Goal: Task Accomplishment & Management: Complete application form

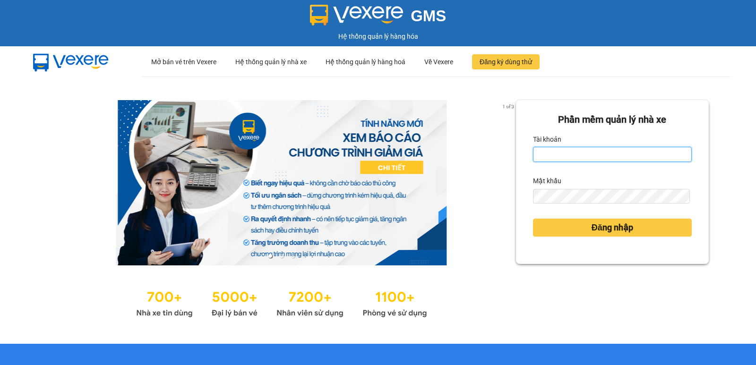
click at [585, 152] on input "Tài khoản" at bounding box center [612, 154] width 159 height 15
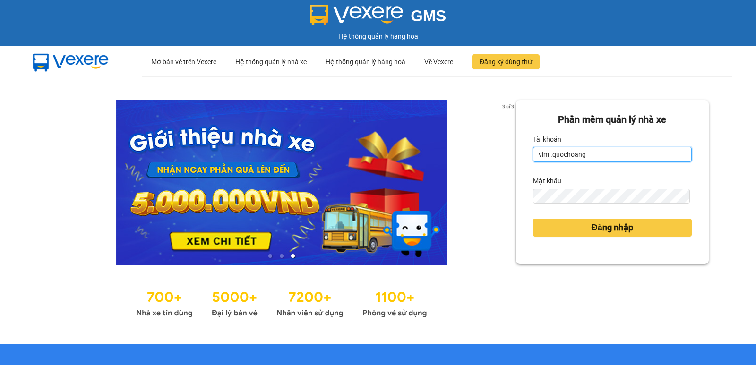
type input "viml.quochoang"
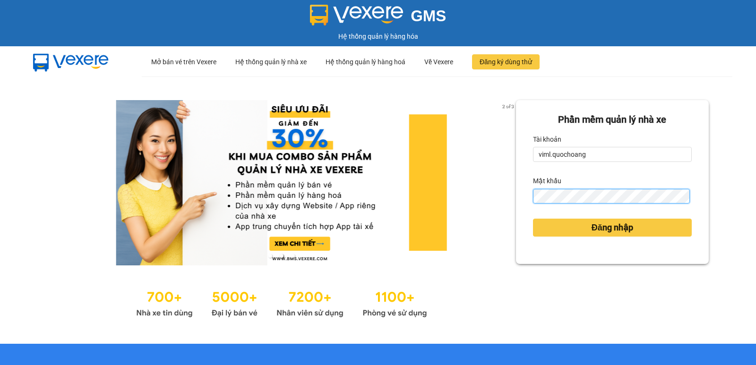
click at [533, 219] on button "Đăng nhập" at bounding box center [612, 228] width 159 height 18
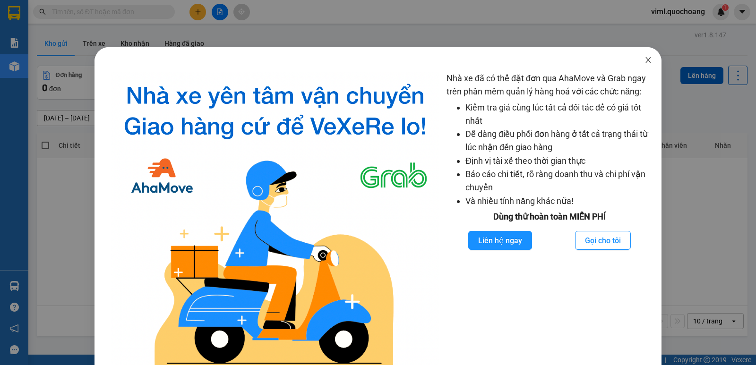
click at [644, 59] on icon "close" at bounding box center [648, 60] width 8 height 8
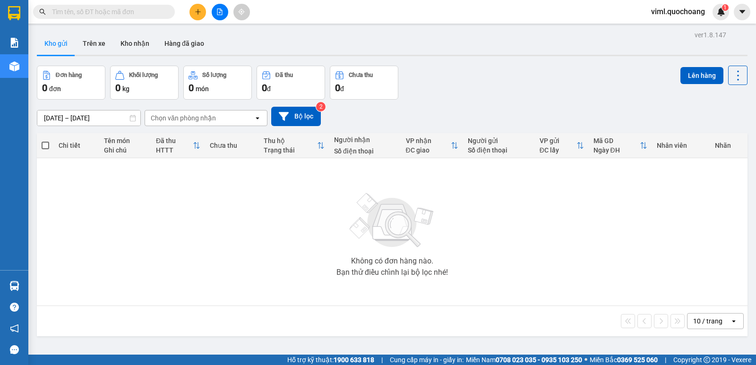
click at [616, 94] on div "Đơn hàng 0 đơn Khối lượng 0 kg Số lượng 0 món Đã thu 0 đ Chưa thu 0 đ Lên hàng" at bounding box center [392, 83] width 710 height 34
click at [145, 40] on button "Kho nhận" at bounding box center [135, 43] width 44 height 23
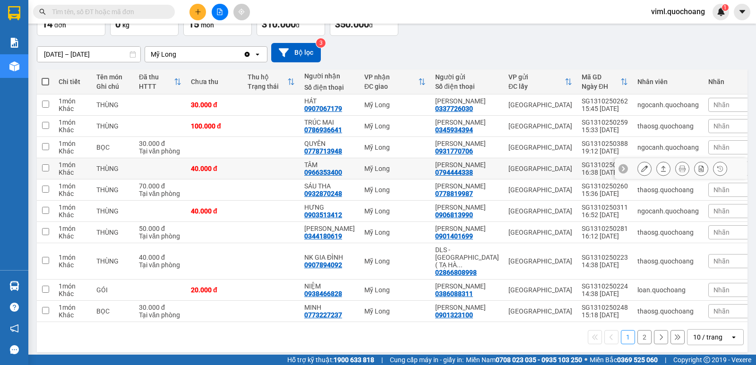
scroll to position [129, 0]
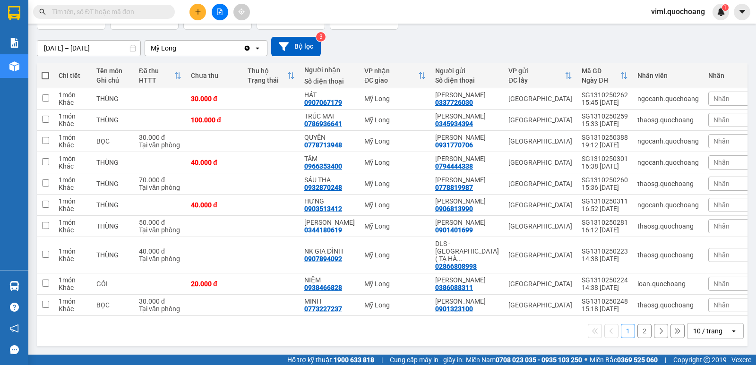
click at [694, 330] on div "10 / trang" at bounding box center [707, 330] width 29 height 9
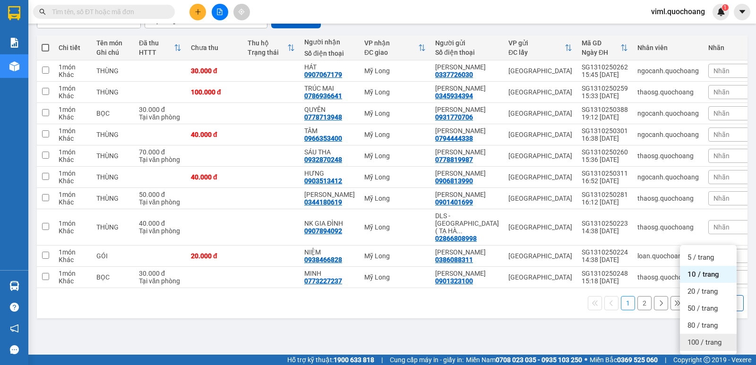
drag, startPoint x: 693, startPoint y: 315, endPoint x: 690, endPoint y: 308, distance: 7.5
click at [693, 334] on div "100 / trang" at bounding box center [708, 342] width 57 height 17
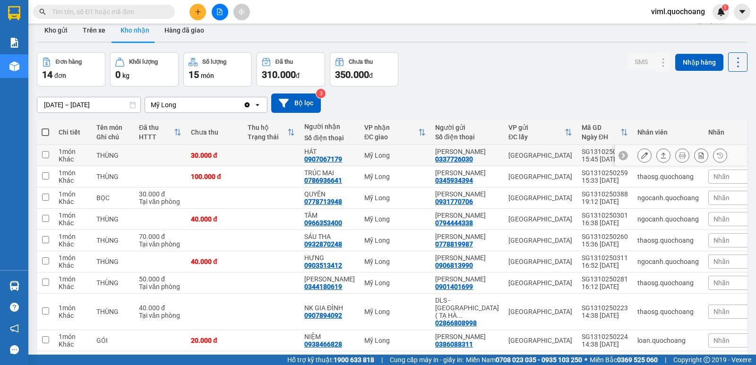
scroll to position [0, 0]
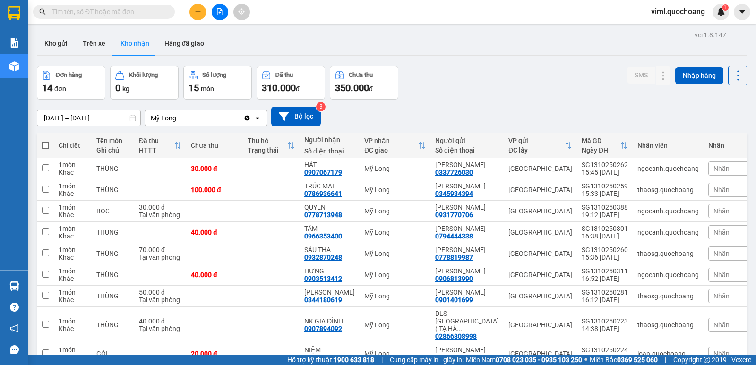
drag, startPoint x: 47, startPoint y: 120, endPoint x: 51, endPoint y: 101, distance: 19.8
click at [47, 119] on input "[DATE] – [DATE]" at bounding box center [88, 117] width 103 height 15
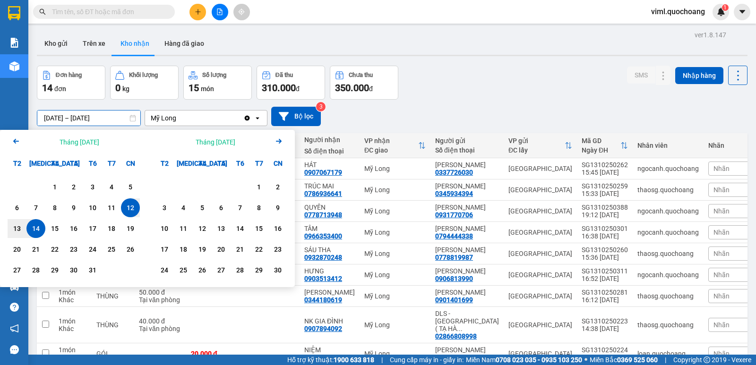
drag, startPoint x: 17, startPoint y: 141, endPoint x: 21, endPoint y: 138, distance: 5.3
click at [16, 140] on icon "Arrow Left" at bounding box center [15, 141] width 11 height 11
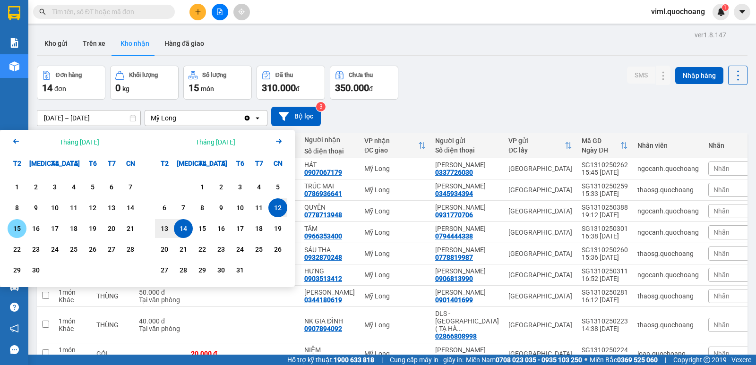
drag, startPoint x: 20, startPoint y: 225, endPoint x: 55, endPoint y: 214, distance: 36.0
click at [20, 226] on div "15" at bounding box center [16, 228] width 13 height 11
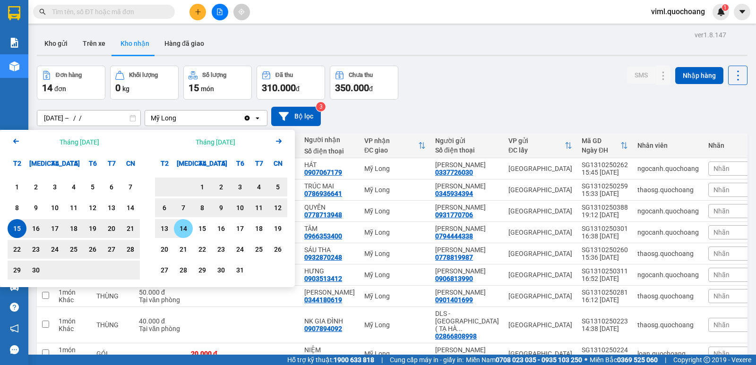
click at [180, 229] on div "14" at bounding box center [183, 228] width 13 height 11
type input "[DATE] – [DATE]"
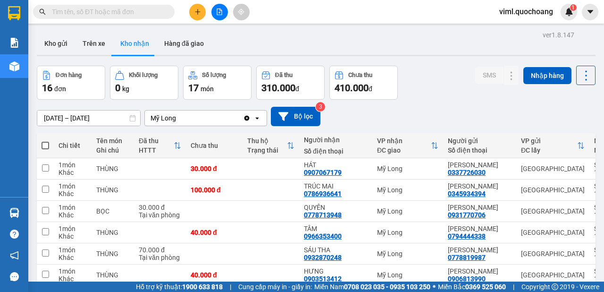
click at [453, 63] on div "ver 1.8.147 Kho gửi Trên xe Kho nhận Hàng đã giao Đơn hàng 16 đơn Khối lượng 0 …" at bounding box center [316, 291] width 567 height 527
click at [200, 13] on icon "plus" at bounding box center [198, 11] width 7 height 7
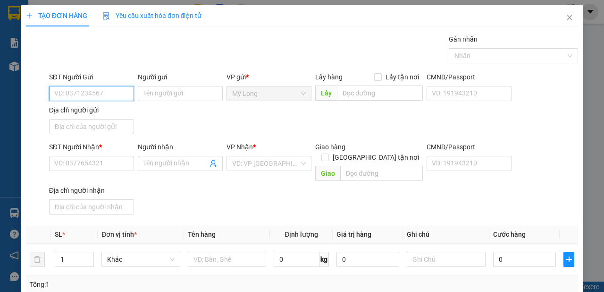
click at [77, 97] on input "SĐT Người Gửi" at bounding box center [91, 93] width 85 height 15
click at [93, 97] on input "SĐT Người Gửi" at bounding box center [91, 93] width 85 height 15
type input "0766843437"
click at [140, 97] on input "Người gửi" at bounding box center [180, 93] width 85 height 15
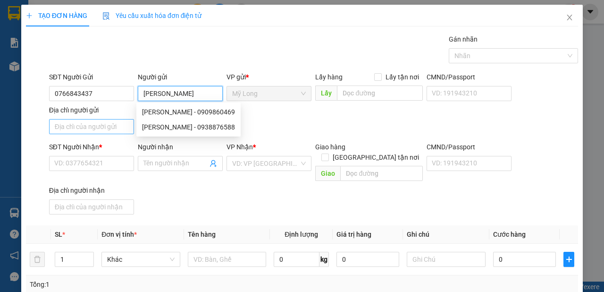
type input "[PERSON_NAME]"
click at [113, 128] on input "Địa chỉ người gửi" at bounding box center [91, 126] width 85 height 15
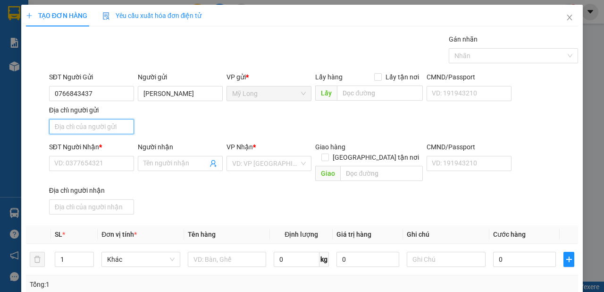
type input "A"
type input "Â"
type input "ẤP BÌNH MỸ A [GEOGRAPHIC_DATA]"
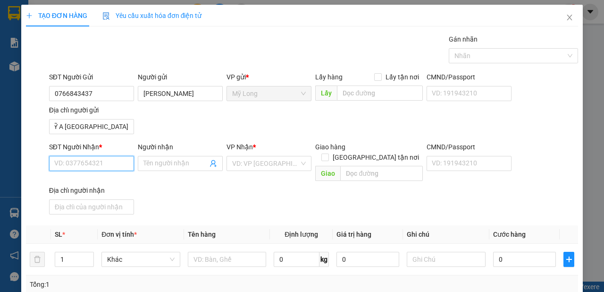
click at [72, 156] on input "SĐT Người Nhận *" at bounding box center [91, 163] width 85 height 15
type input "0799906448"
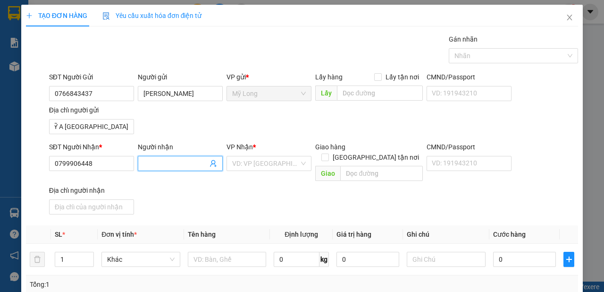
click at [178, 164] on input "Người nhận" at bounding box center [176, 163] width 64 height 10
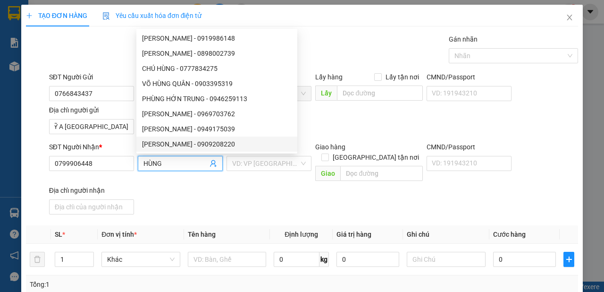
type input "HÙNG"
click at [259, 154] on div "VP Nhận *" at bounding box center [269, 149] width 85 height 14
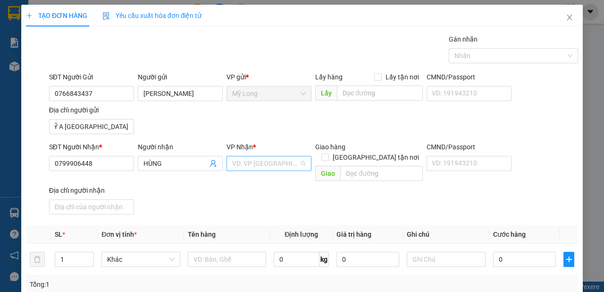
click at [267, 158] on input "search" at bounding box center [265, 163] width 67 height 14
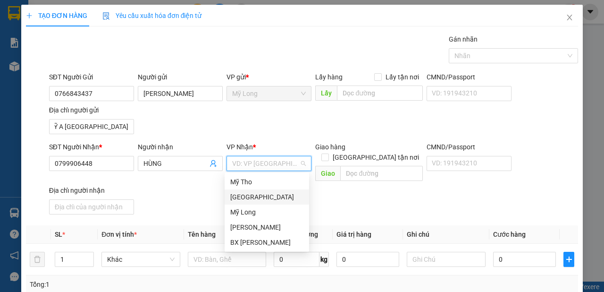
click at [270, 198] on div "[GEOGRAPHIC_DATA]" at bounding box center [266, 197] width 73 height 10
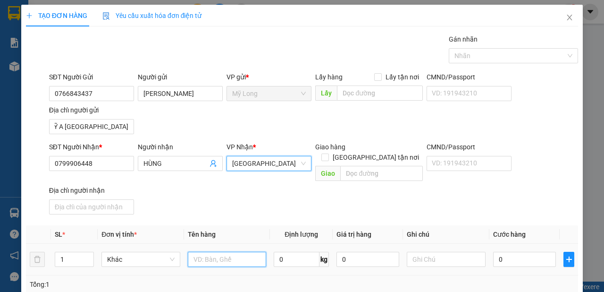
click at [238, 252] on input "text" at bounding box center [227, 259] width 79 height 15
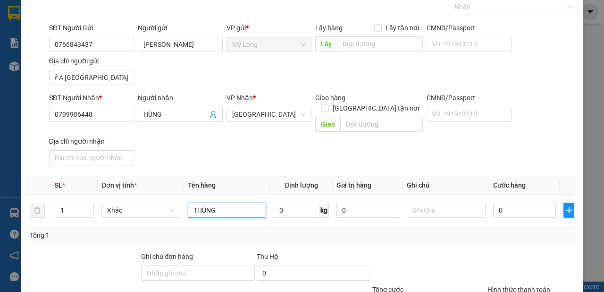
scroll to position [106, 0]
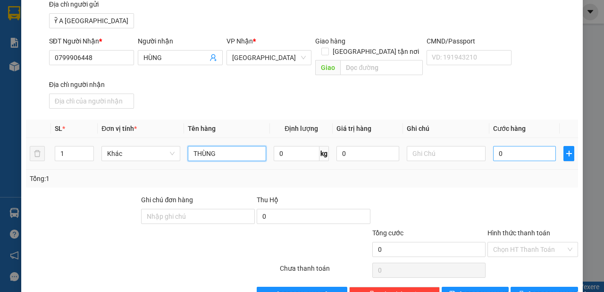
type input "THÙNG"
click at [515, 148] on input "0" at bounding box center [524, 153] width 63 height 15
click at [505, 146] on input "0" at bounding box center [524, 153] width 63 height 15
type input "03"
type input "3"
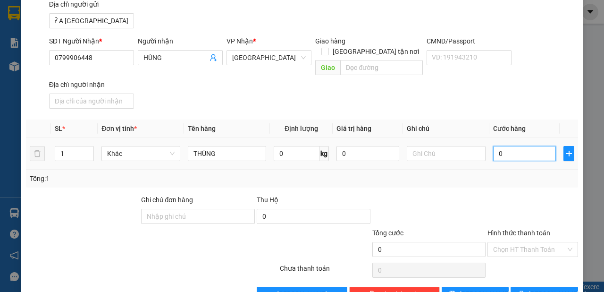
type input "3"
type input "030"
type input "30"
type input "30.000"
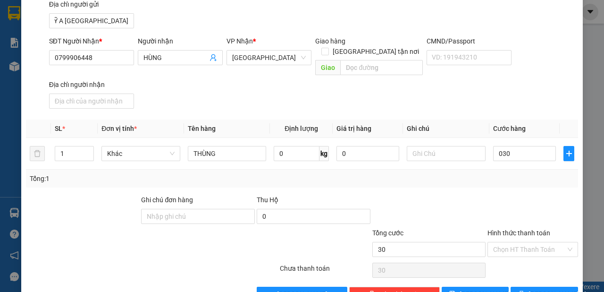
type input "30.000"
click at [458, 228] on div "Tổng cước" at bounding box center [430, 235] width 114 height 14
click at [518, 242] on input "Hình thức thanh toán" at bounding box center [529, 249] width 73 height 14
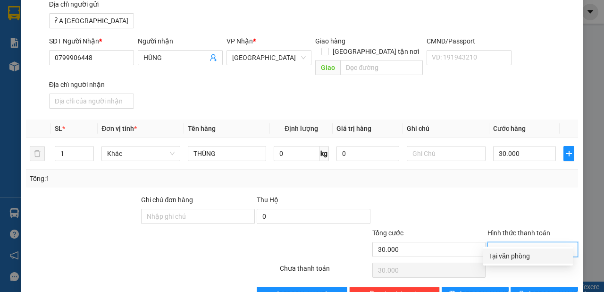
click at [516, 262] on div "Tại văn phòng" at bounding box center [529, 255] width 90 height 15
type input "0"
click at [523, 290] on icon "printer" at bounding box center [521, 293] width 7 height 7
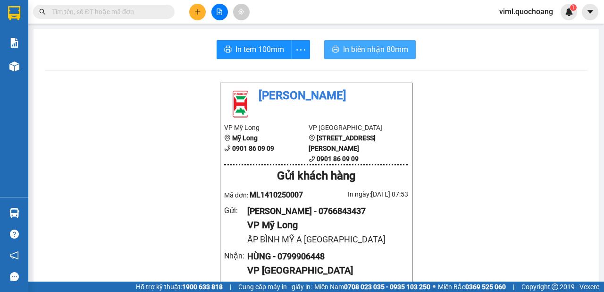
click at [382, 53] on span "In biên nhận 80mm" at bounding box center [375, 49] width 65 height 12
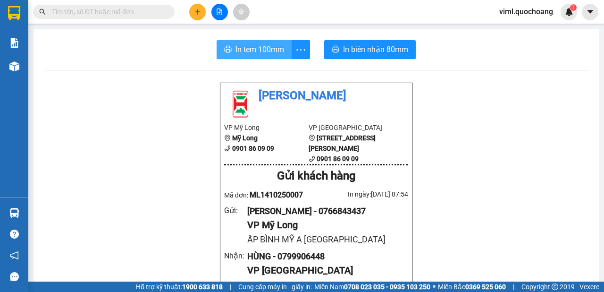
click at [256, 56] on button "In tem 100mm" at bounding box center [254, 49] width 75 height 19
